Goal: Task Accomplishment & Management: Complete application form

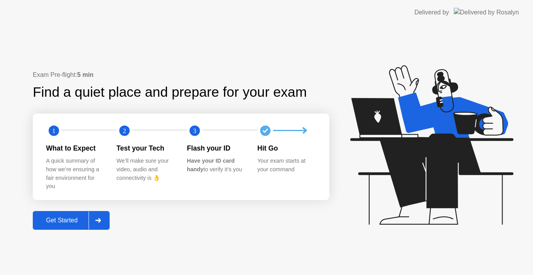
click at [70, 218] on div "Get Started" at bounding box center [61, 220] width 53 height 7
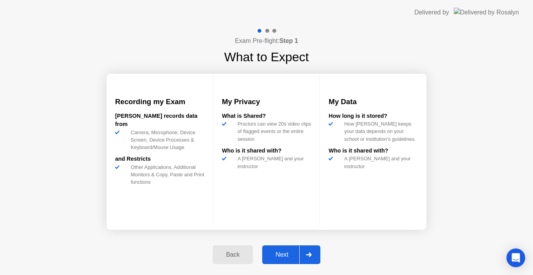
click at [283, 255] on div "Next" at bounding box center [281, 254] width 35 height 7
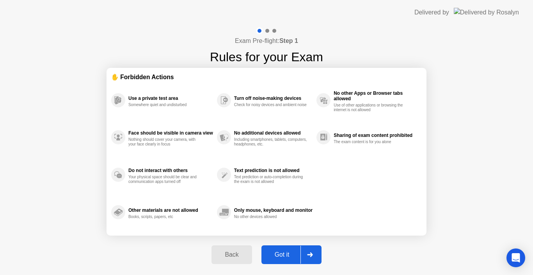
click at [290, 255] on div "Got it" at bounding box center [282, 254] width 37 height 7
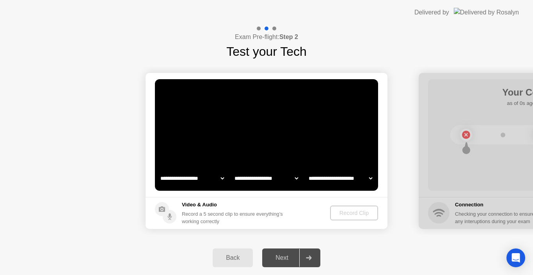
select select "**********"
select select "*******"
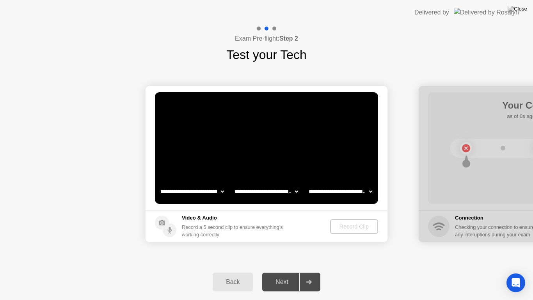
click at [229, 275] on div "Back" at bounding box center [232, 281] width 35 height 7
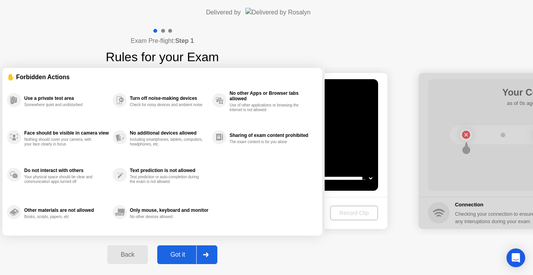
click at [196, 253] on div "Got it" at bounding box center [178, 254] width 37 height 7
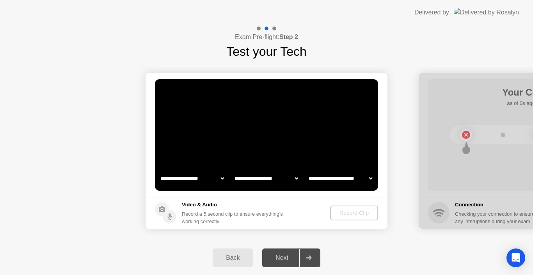
select select "**********"
select select "*******"
click at [246, 255] on div "Back" at bounding box center [232, 257] width 35 height 7
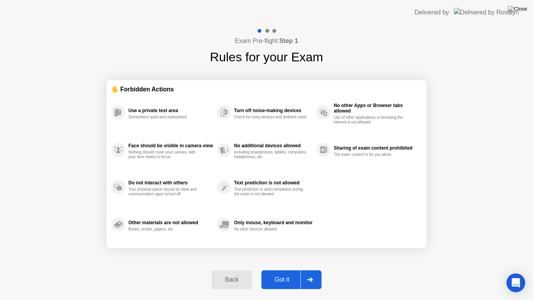
click at [286, 275] on div "Got it" at bounding box center [282, 279] width 37 height 7
select select "**********"
select select "*******"
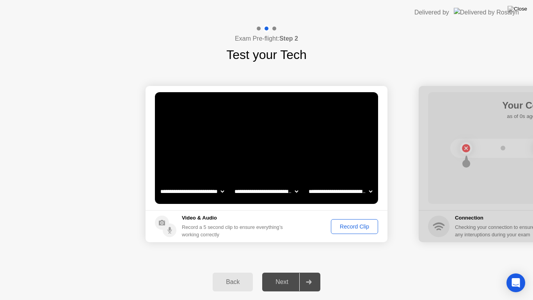
click at [353, 224] on div "Record Clip" at bounding box center [354, 226] width 42 height 6
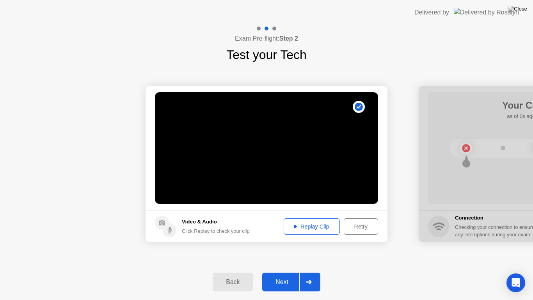
click at [289, 275] on div "Next" at bounding box center [281, 281] width 35 height 7
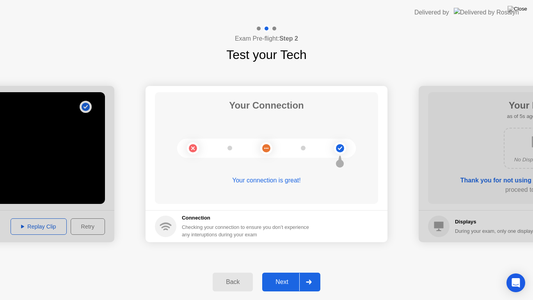
click at [283, 275] on button "Next" at bounding box center [291, 281] width 58 height 19
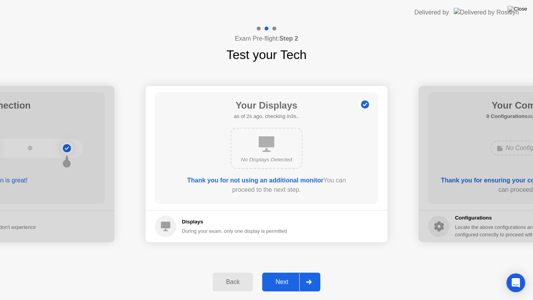
click at [283, 275] on div "Next" at bounding box center [281, 281] width 35 height 7
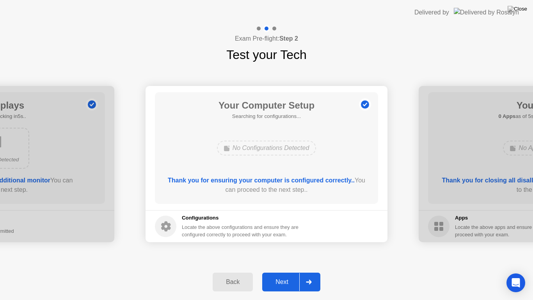
click at [283, 275] on div "Next" at bounding box center [281, 281] width 35 height 7
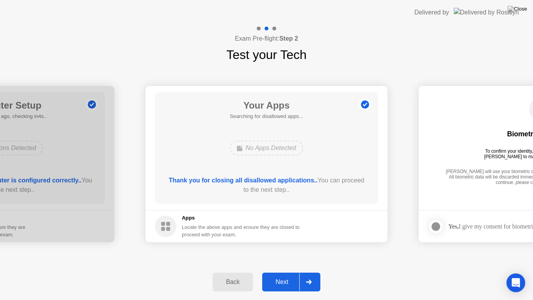
click at [283, 275] on div "Next" at bounding box center [281, 281] width 35 height 7
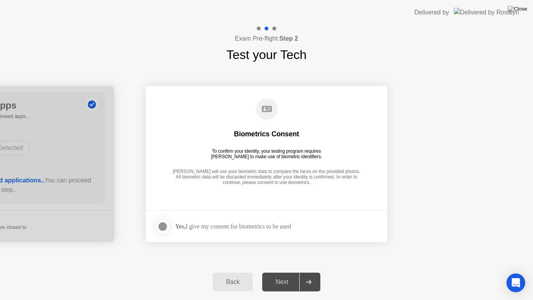
click at [221, 230] on div "Yes, I give my consent for biometrics to be used" at bounding box center [223, 226] width 136 height 16
click at [164, 228] on div at bounding box center [162, 226] width 9 height 9
click at [283, 275] on div "Next" at bounding box center [281, 281] width 35 height 7
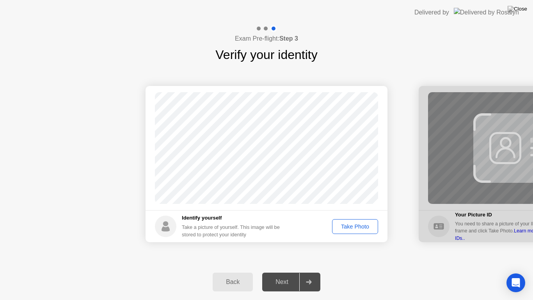
click at [349, 225] on div "Take Photo" at bounding box center [355, 226] width 41 height 6
click at [349, 225] on div "Retake" at bounding box center [360, 226] width 30 height 6
click at [349, 225] on div "Take Photo" at bounding box center [355, 226] width 41 height 6
click at [284, 275] on div "Next" at bounding box center [281, 281] width 35 height 7
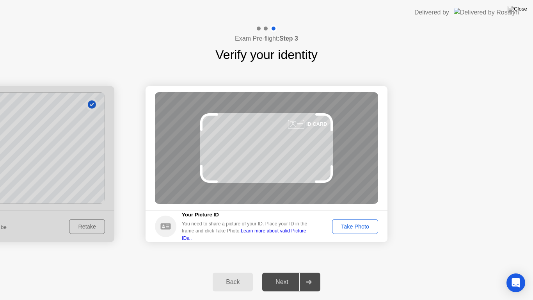
click at [340, 225] on div "Take Photo" at bounding box center [355, 226] width 41 height 6
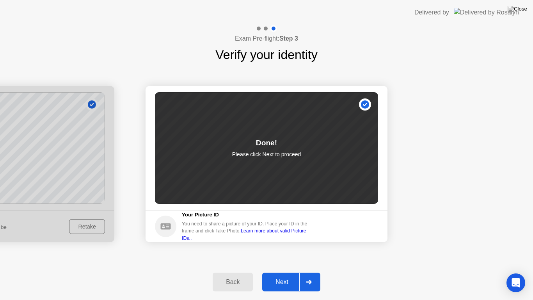
click at [287, 275] on button "Next" at bounding box center [291, 281] width 58 height 19
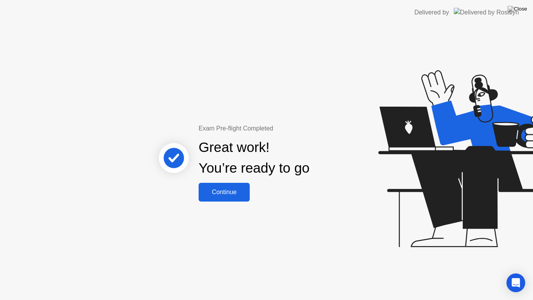
click at [234, 198] on button "Continue" at bounding box center [224, 192] width 51 height 19
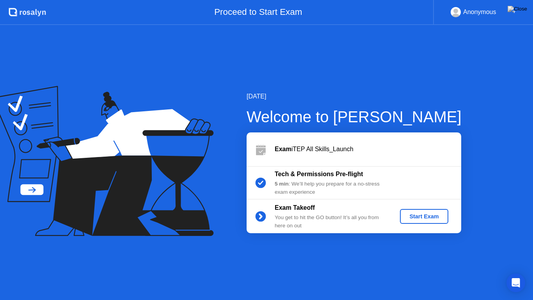
click at [408, 213] on div "Start Exam" at bounding box center [424, 216] width 42 height 6
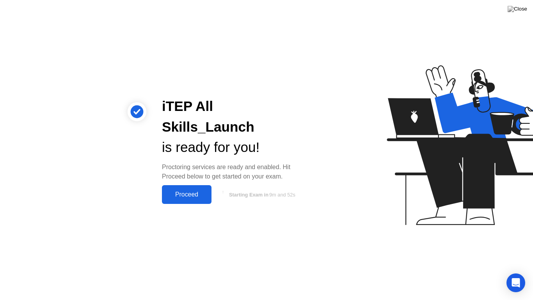
click at [193, 191] on div "Proceed" at bounding box center [186, 194] width 45 height 7
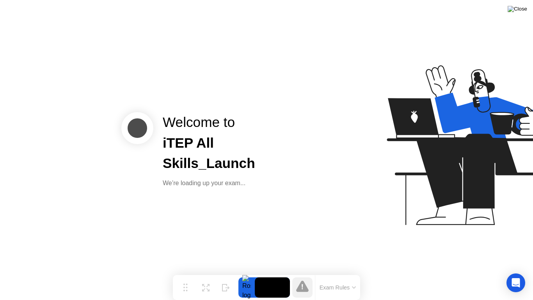
click at [523, 8] on img at bounding box center [517, 9] width 20 height 6
